Goal: Task Accomplishment & Management: Complete application form

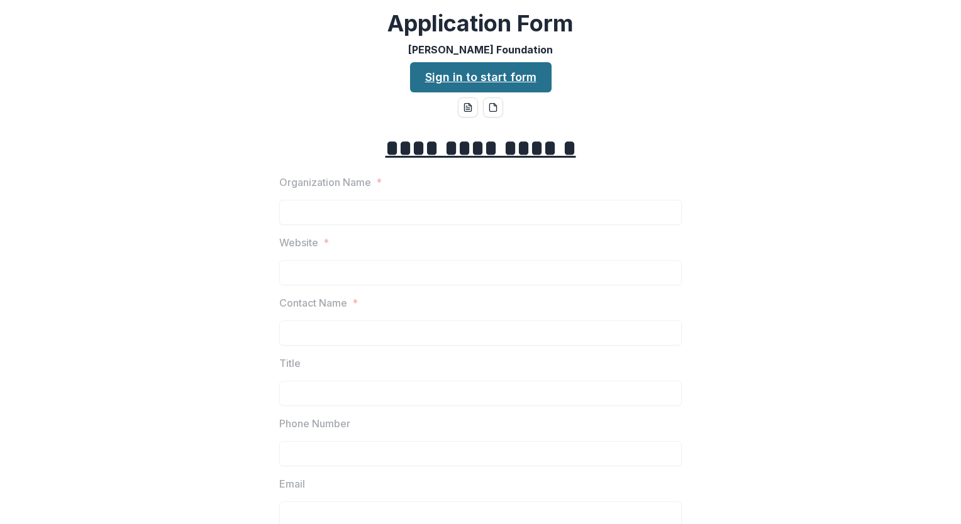
click at [443, 83] on link "Sign in to start form" at bounding box center [480, 77] width 141 height 30
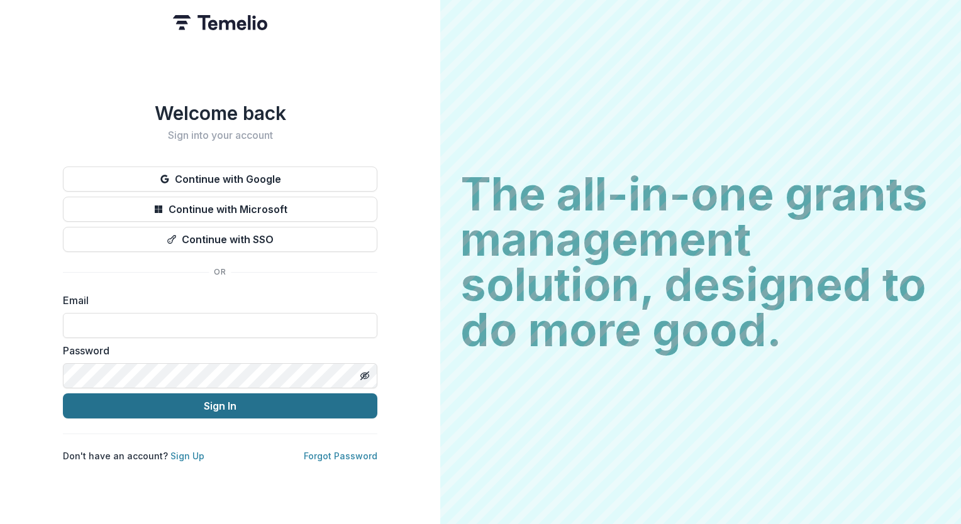
type input "**********"
click at [206, 406] on button "Sign In" at bounding box center [220, 406] width 314 height 25
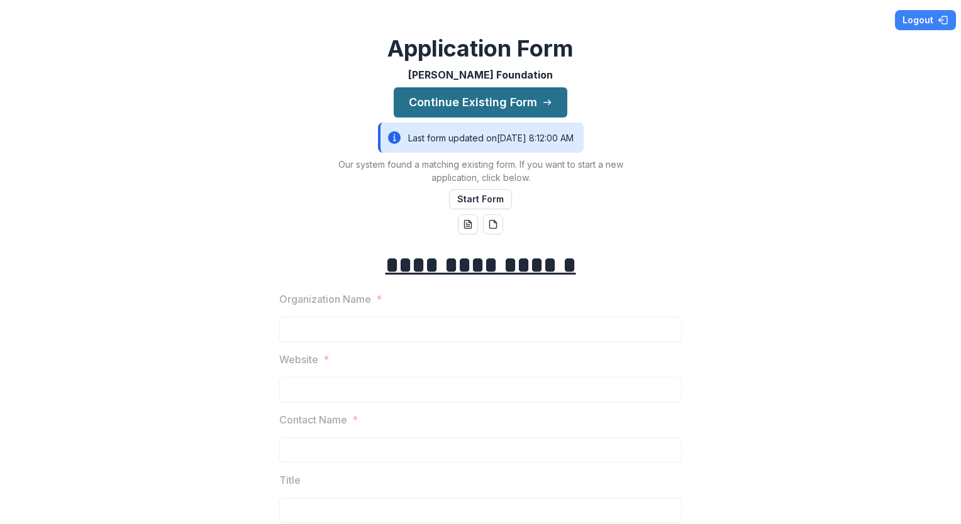
click at [428, 97] on button "Continue Existing Form" at bounding box center [481, 102] width 174 height 30
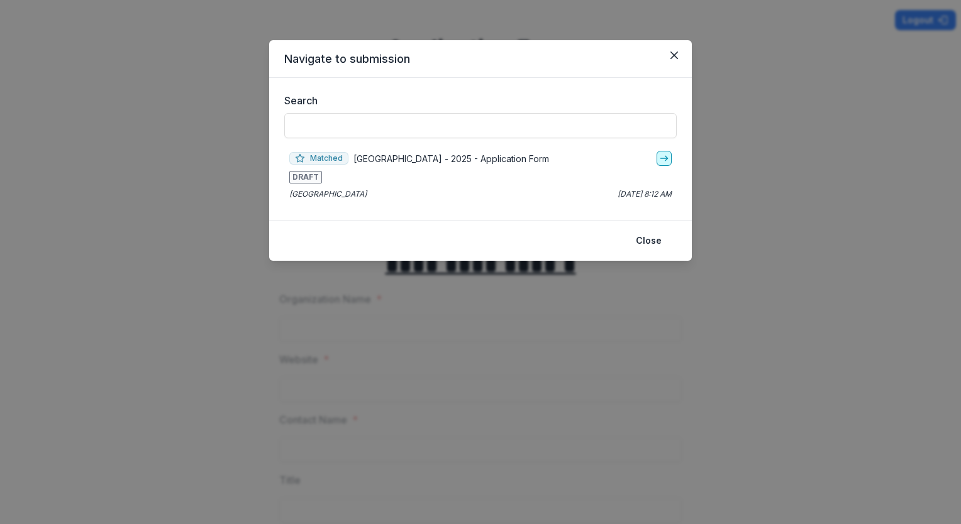
click at [660, 157] on icon "go-to" at bounding box center [664, 158] width 10 height 10
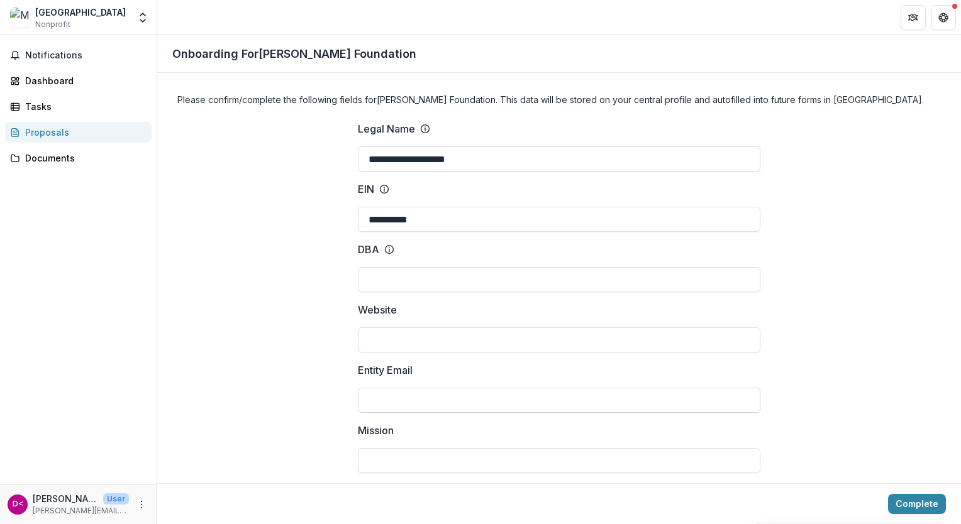
click at [492, 402] on input "Entity Email" at bounding box center [559, 400] width 402 height 25
type input "**********"
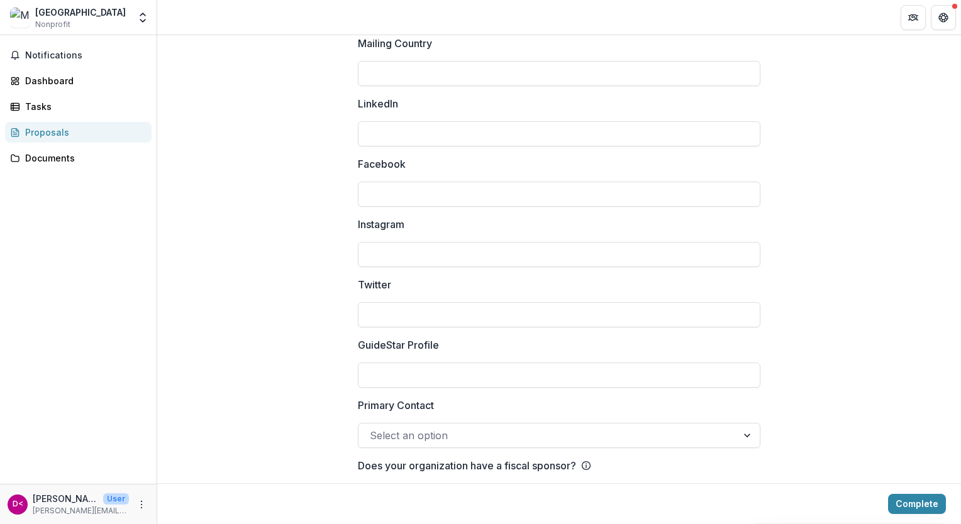
scroll to position [1679, 0]
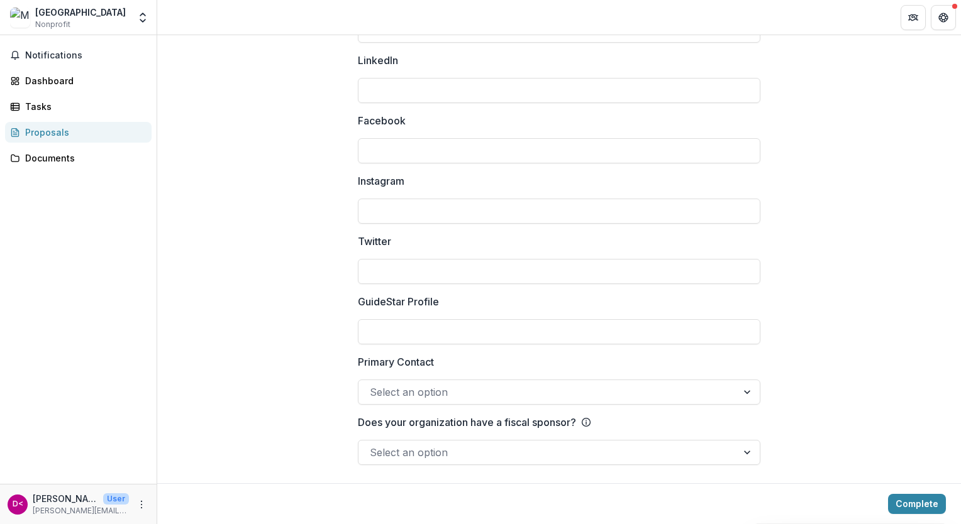
click at [407, 392] on div at bounding box center [548, 392] width 356 height 18
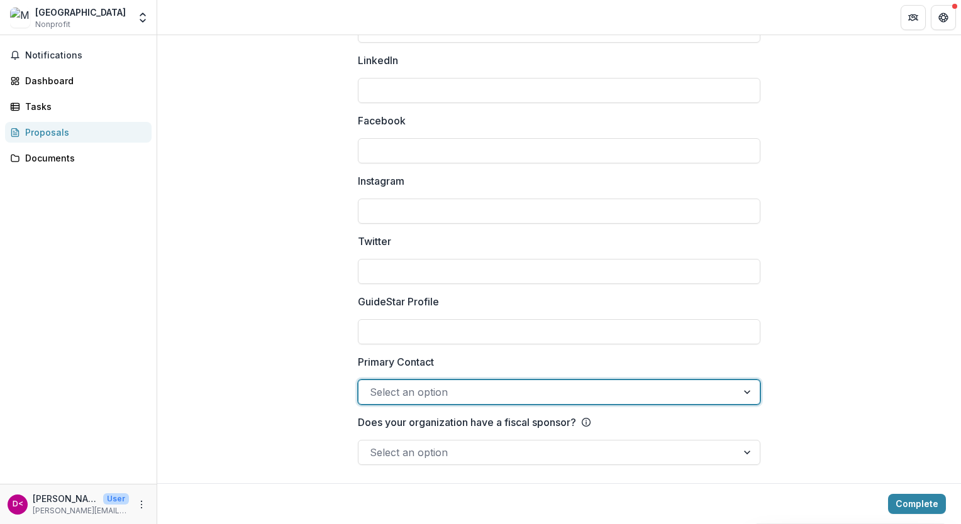
click at [407, 392] on div at bounding box center [548, 392] width 356 height 18
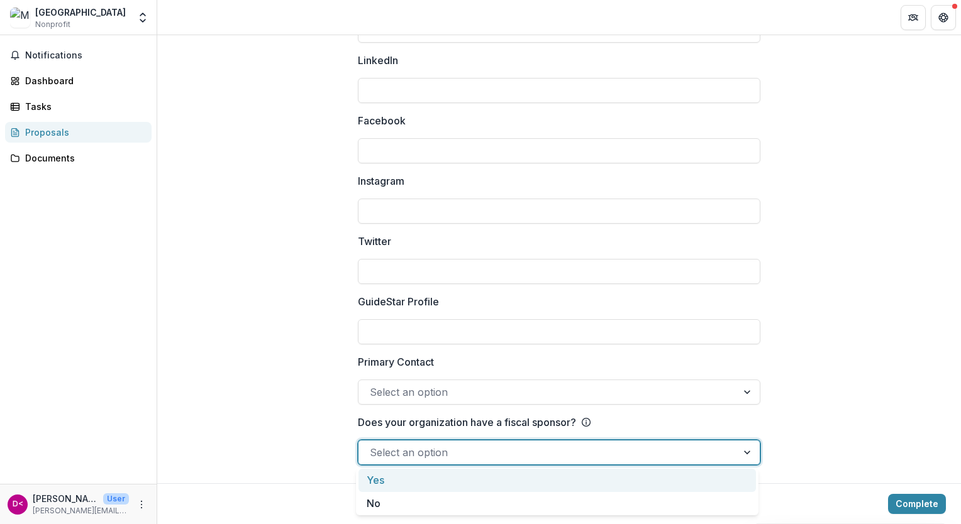
click at [454, 451] on div at bounding box center [548, 453] width 356 height 18
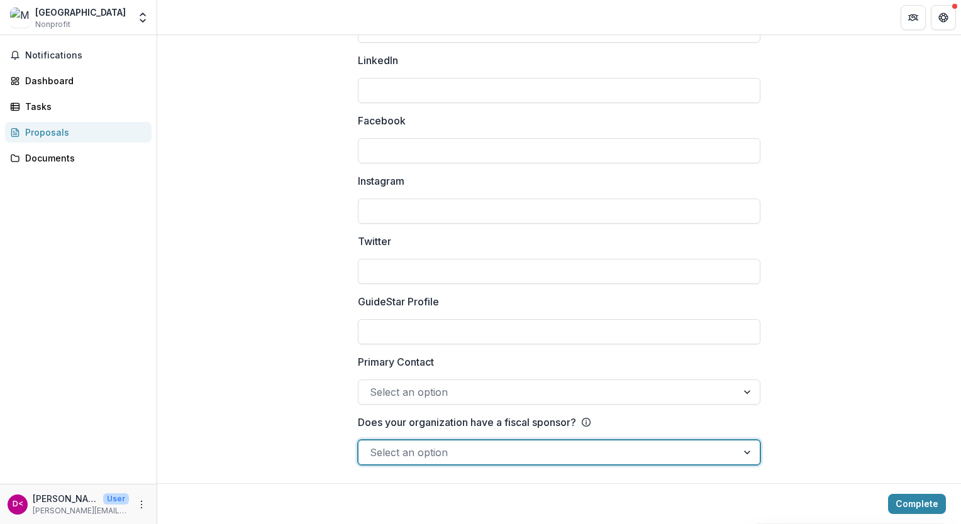
click at [454, 451] on div at bounding box center [548, 453] width 356 height 18
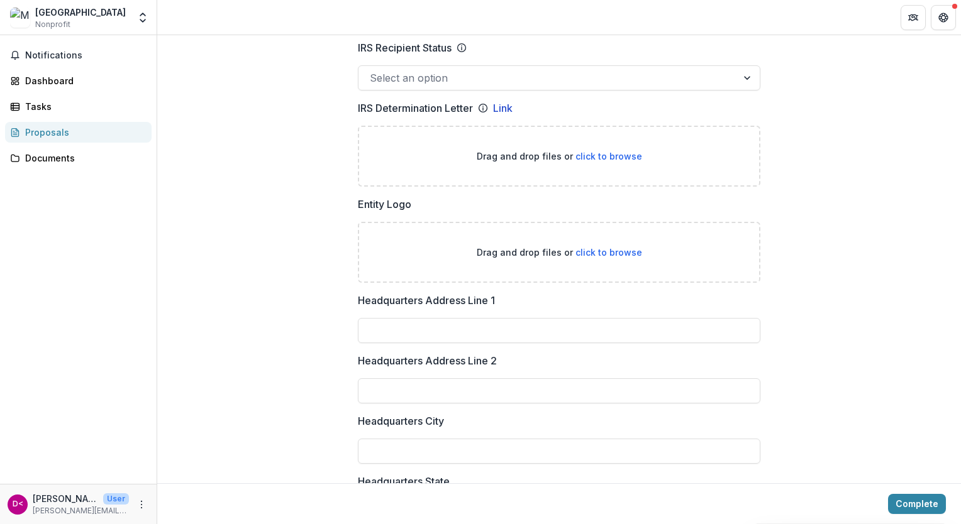
scroll to position [643, 0]
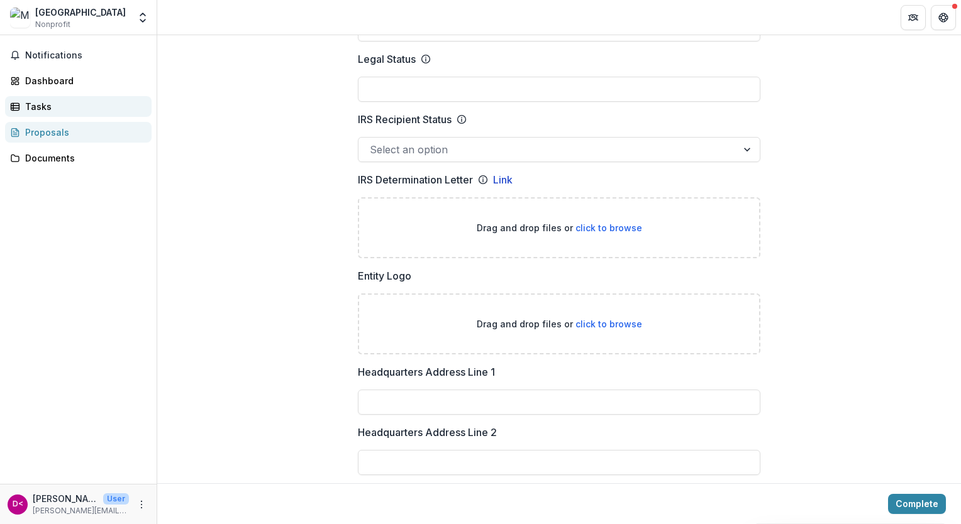
click at [44, 97] on link "Tasks" at bounding box center [78, 106] width 146 height 21
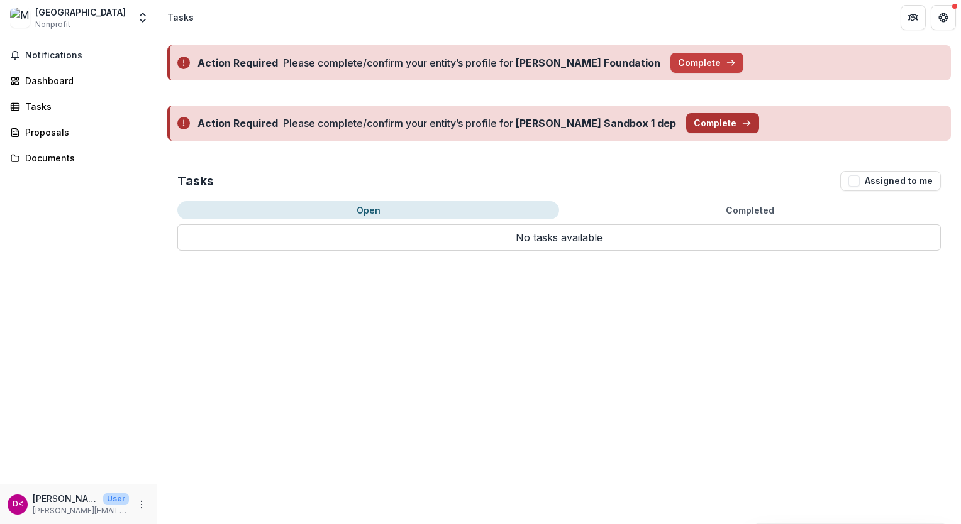
click at [689, 123] on button "Complete" at bounding box center [722, 123] width 73 height 20
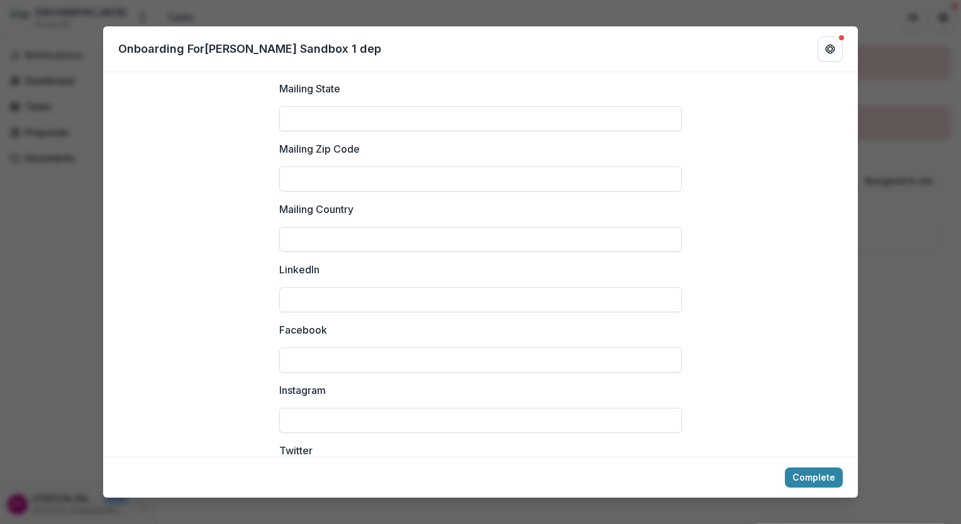
scroll to position [1705, 0]
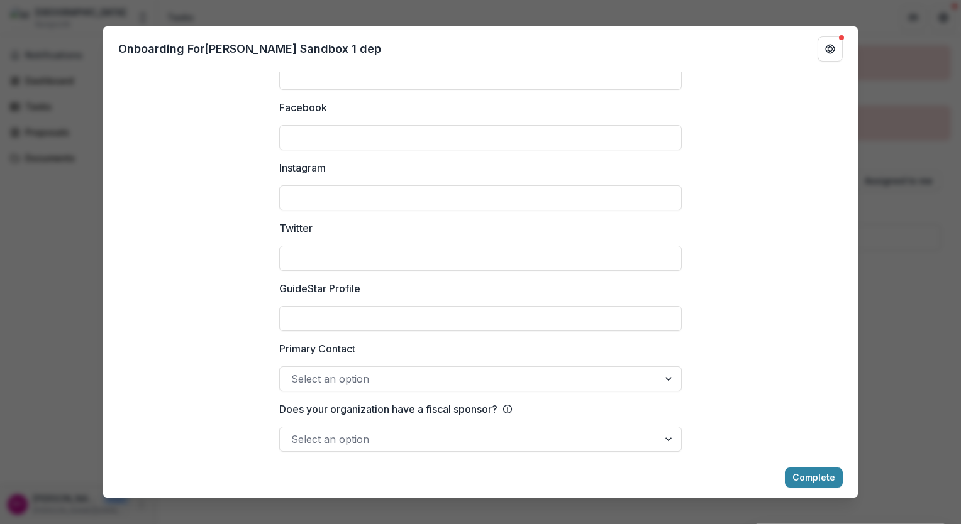
click at [897, 135] on div "**********" at bounding box center [480, 262] width 961 height 524
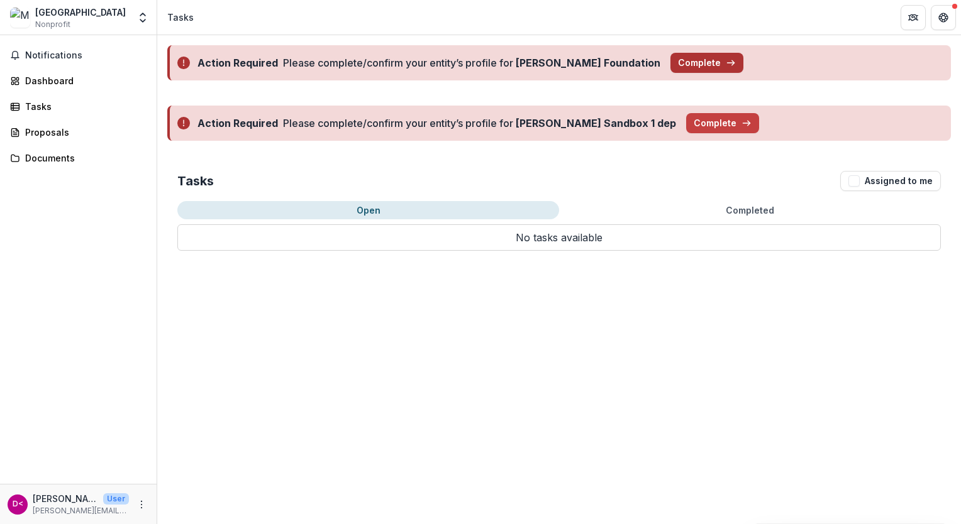
click at [696, 59] on button "Complete" at bounding box center [706, 63] width 73 height 20
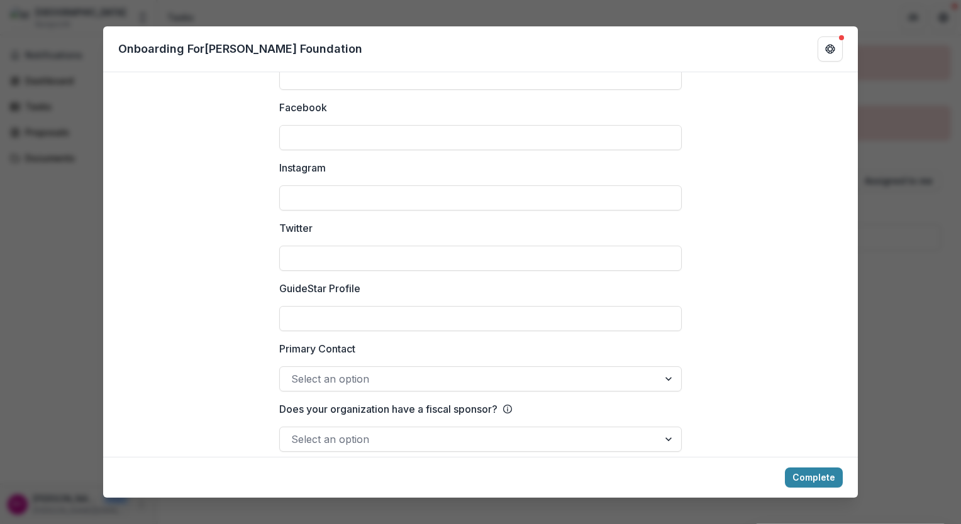
click at [900, 69] on div "**********" at bounding box center [480, 262] width 961 height 524
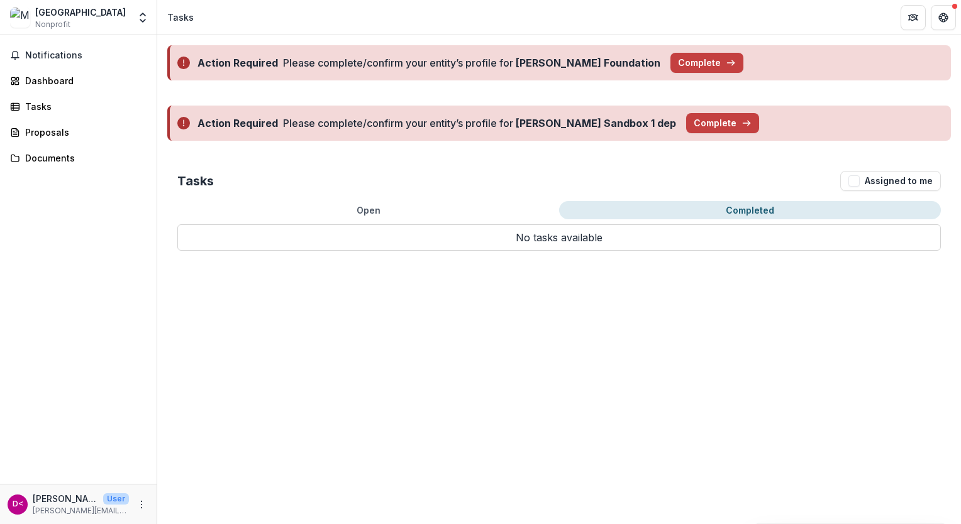
click at [726, 207] on button "Completed" at bounding box center [750, 210] width 382 height 18
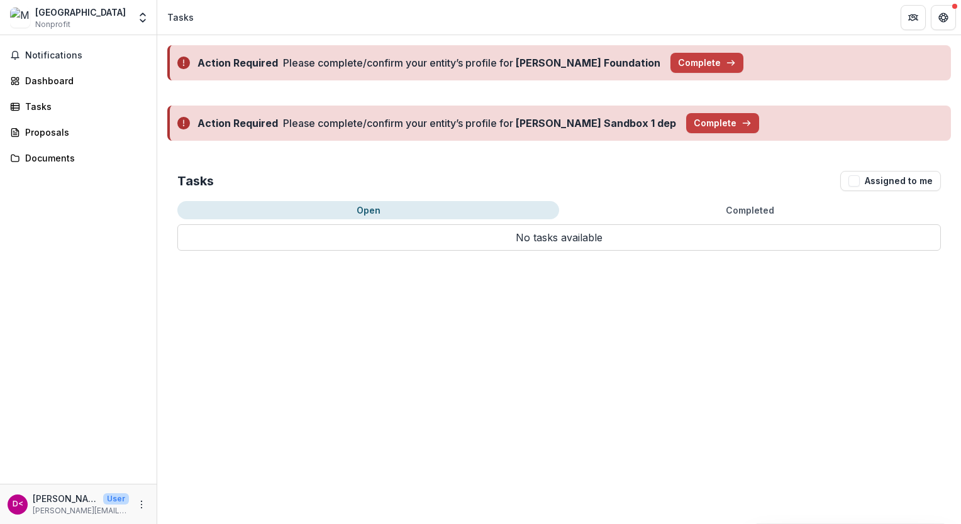
click at [490, 209] on button "Open" at bounding box center [368, 210] width 382 height 18
click at [63, 150] on link "Documents" at bounding box center [78, 158] width 146 height 21
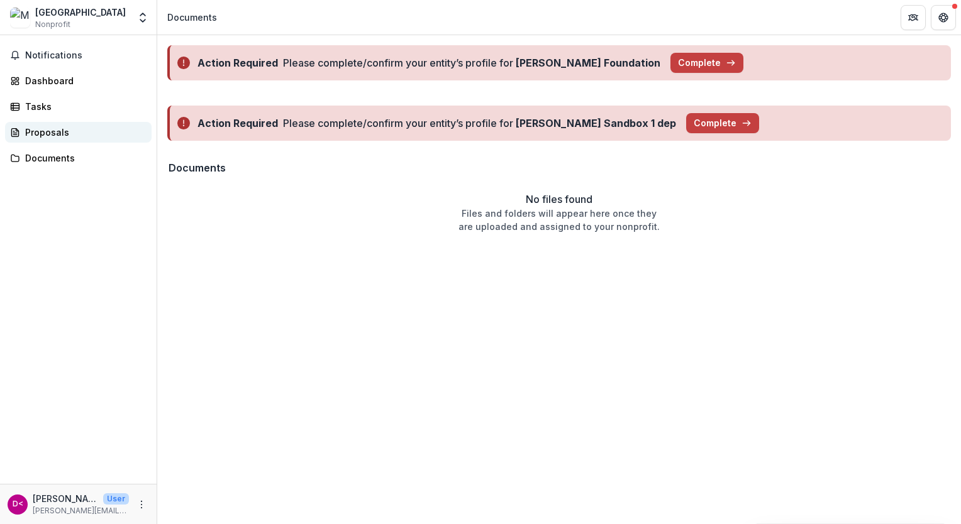
click at [58, 131] on div "Proposals" at bounding box center [83, 132] width 116 height 13
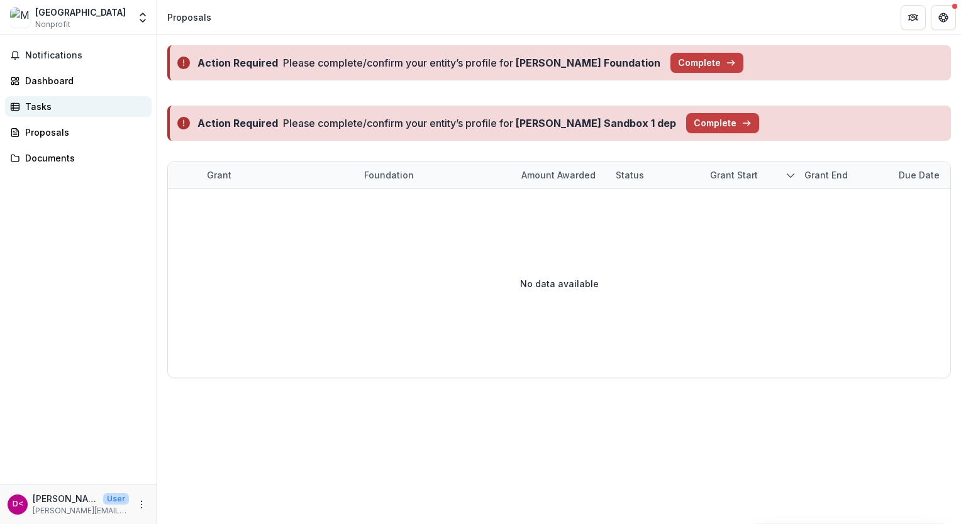
click at [48, 106] on div "Tasks" at bounding box center [83, 106] width 116 height 13
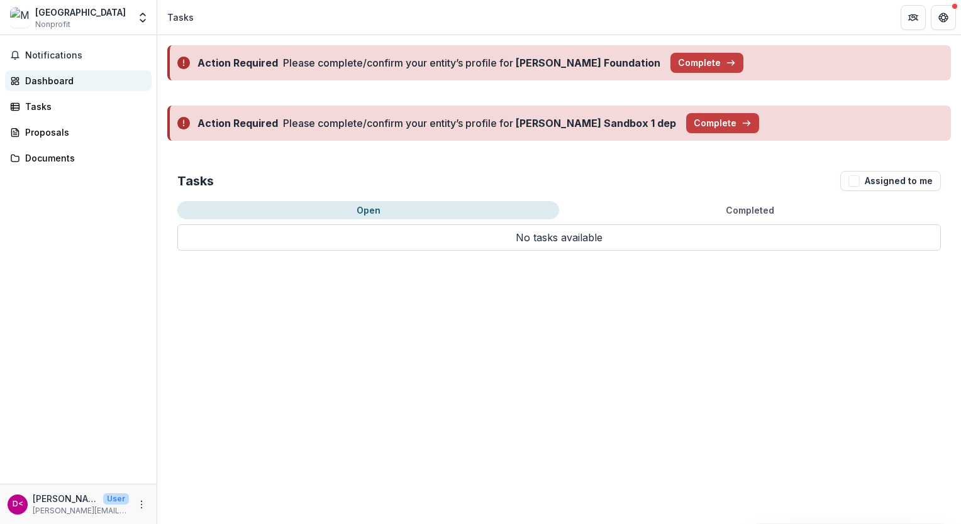
click at [46, 72] on link "Dashboard" at bounding box center [78, 80] width 146 height 21
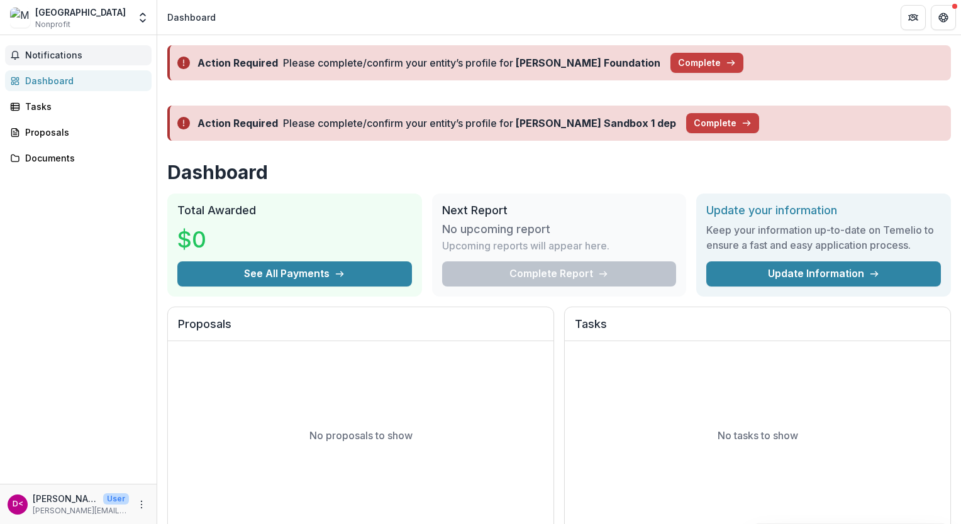
click at [47, 58] on span "Notifications" at bounding box center [85, 55] width 121 height 11
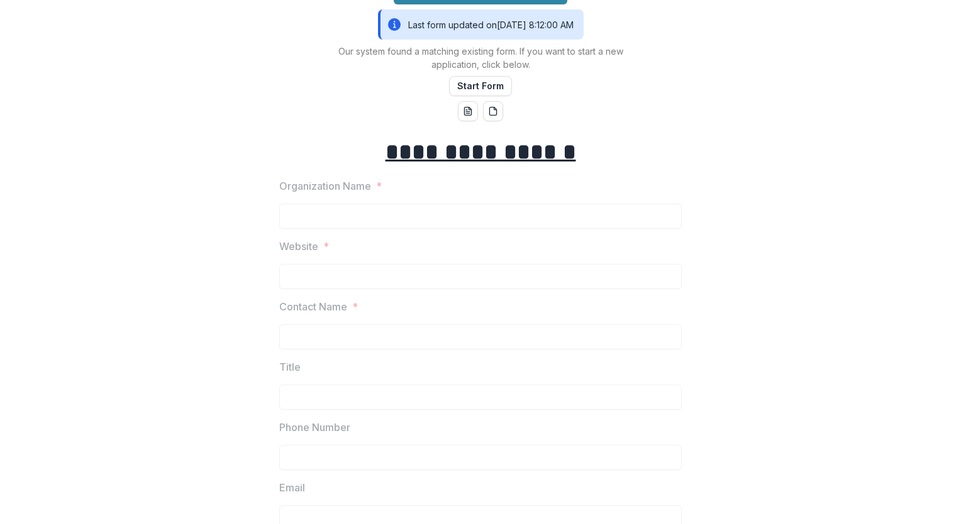
scroll to position [111, 0]
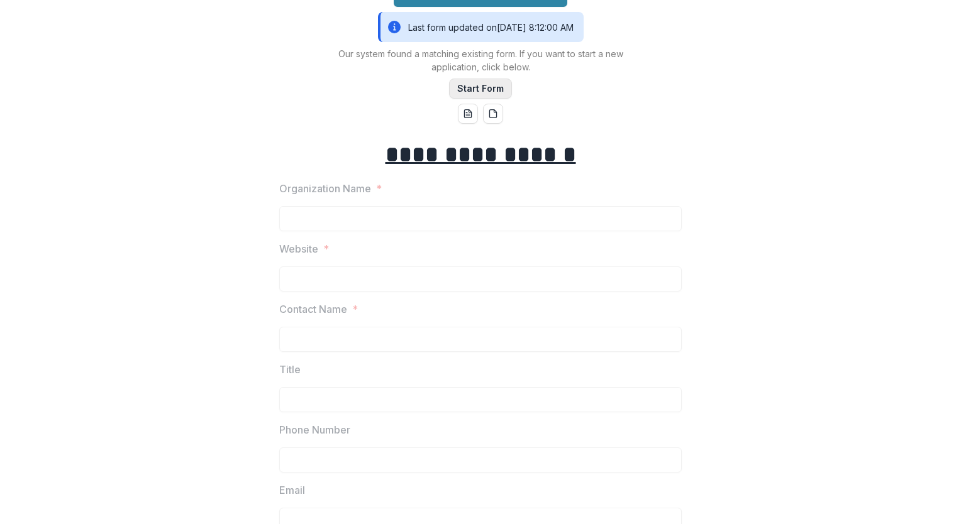
click at [475, 89] on button "Start Form" at bounding box center [480, 89] width 63 height 20
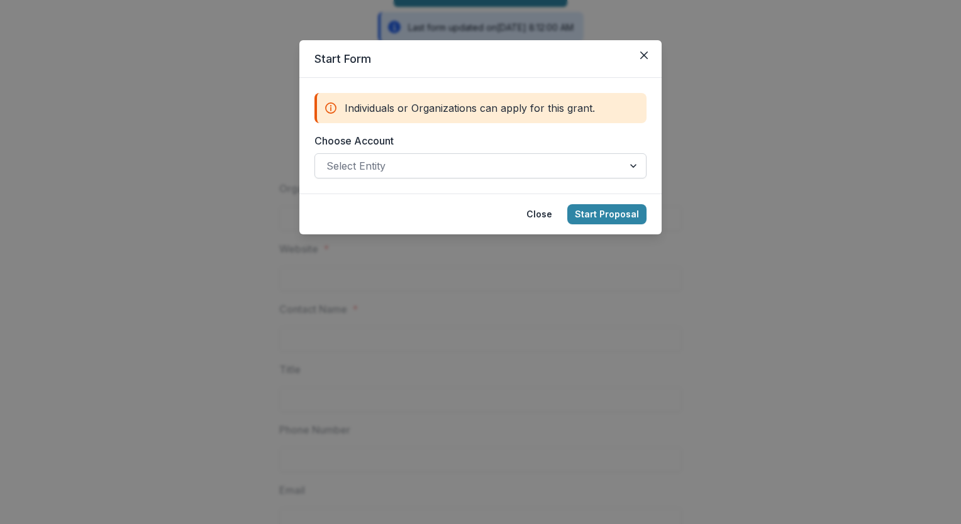
click at [532, 160] on div at bounding box center [468, 166] width 285 height 18
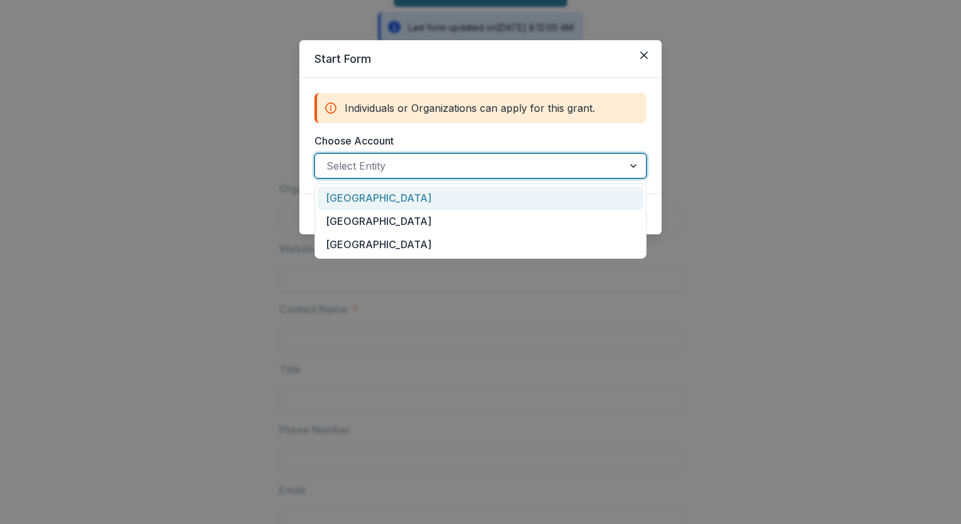
click at [532, 160] on div at bounding box center [468, 166] width 285 height 18
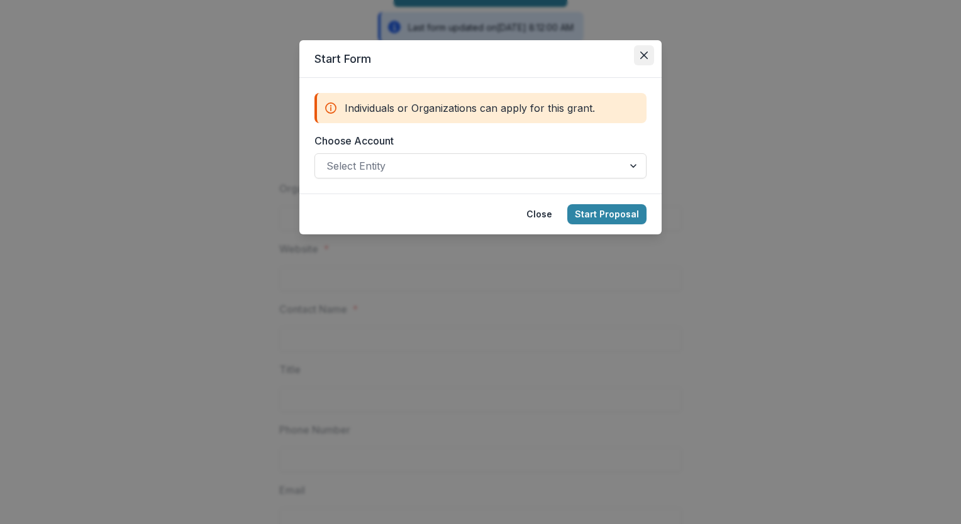
click at [644, 57] on icon "Close" at bounding box center [644, 56] width 8 height 8
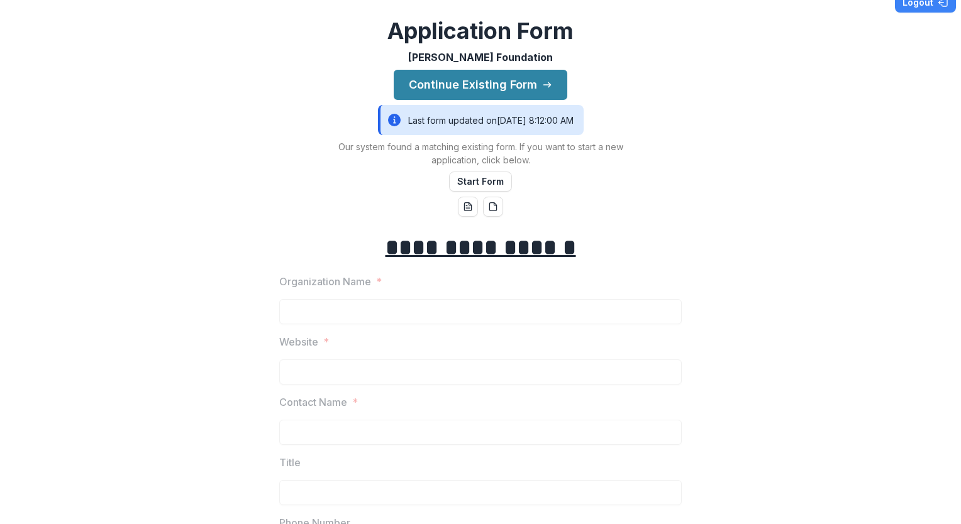
scroll to position [0, 0]
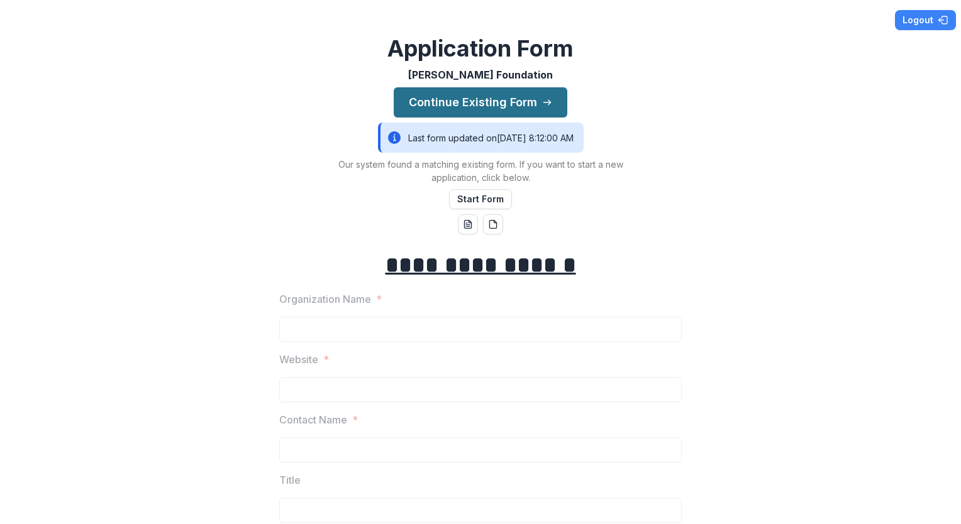
click at [407, 99] on button "Continue Existing Form" at bounding box center [481, 102] width 174 height 30
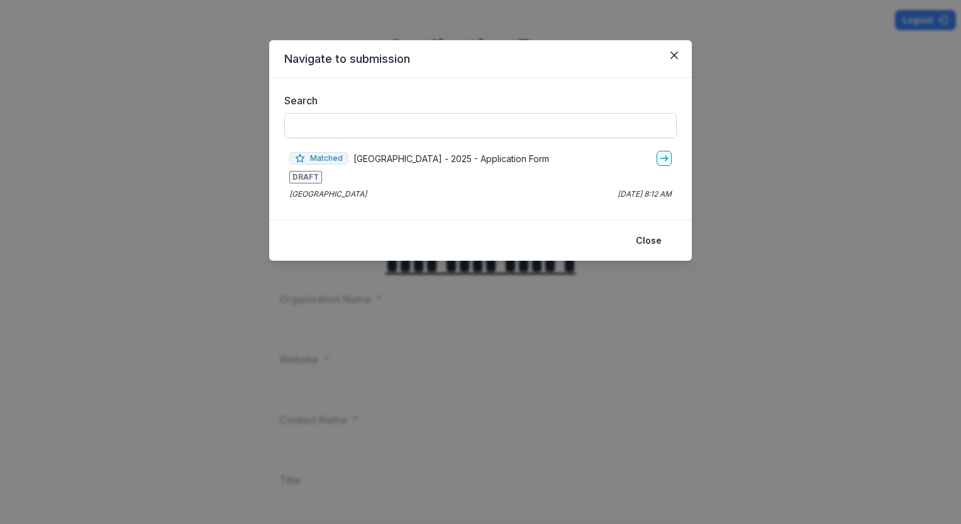
click at [416, 130] on input "Search" at bounding box center [480, 125] width 392 height 25
click at [664, 163] on link "go-to" at bounding box center [663, 158] width 15 height 15
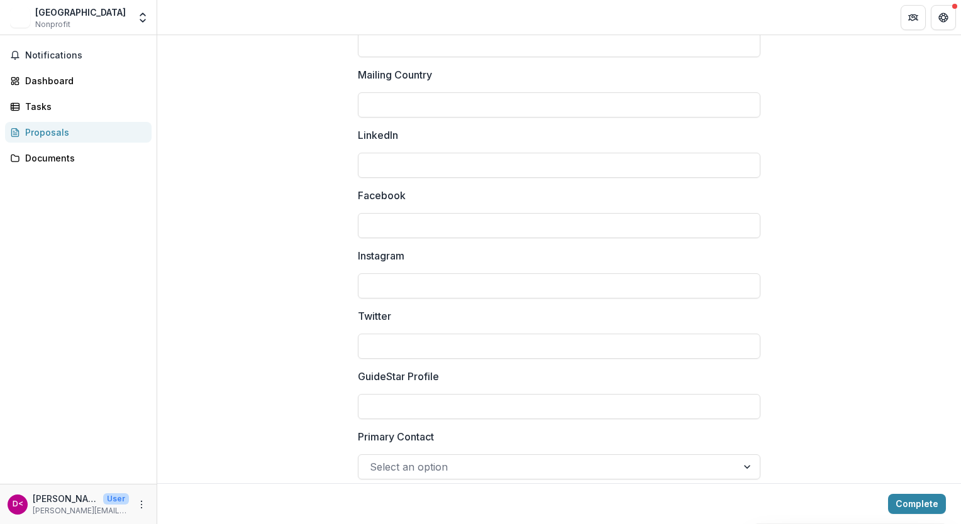
scroll to position [1679, 0]
